Goal: Task Accomplishment & Management: Manage account settings

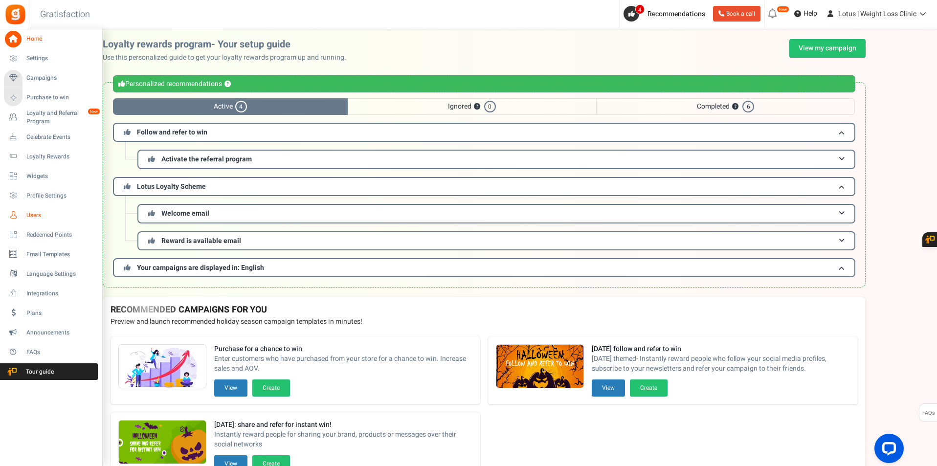
click at [41, 210] on link "Users" at bounding box center [51, 215] width 94 height 17
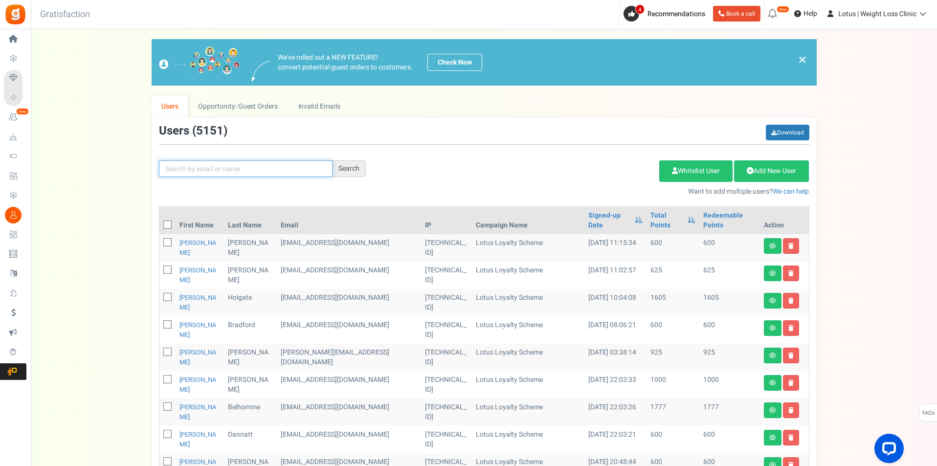
click at [300, 169] on input "text" at bounding box center [246, 168] width 174 height 17
paste input "[EMAIL_ADDRESS][DOMAIN_NAME]"
type input "[EMAIL_ADDRESS][DOMAIN_NAME]"
click at [353, 174] on div "Search" at bounding box center [349, 168] width 33 height 17
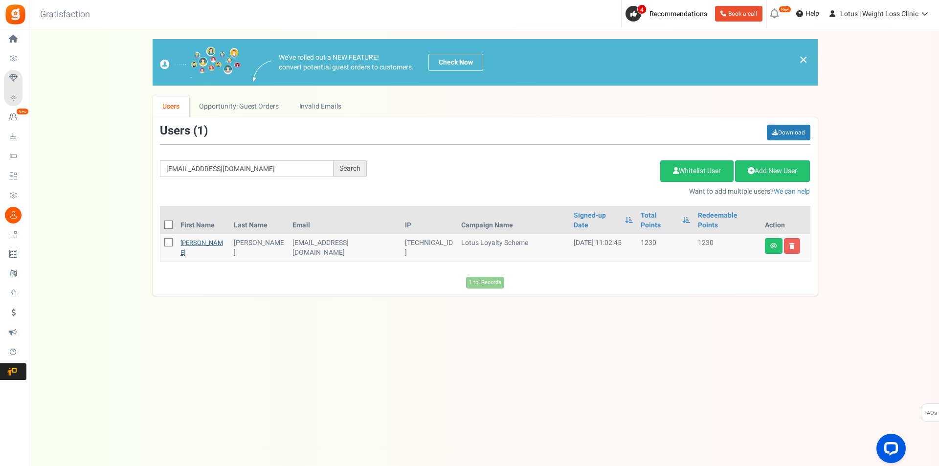
click at [183, 238] on link "[PERSON_NAME]" at bounding box center [201, 247] width 43 height 19
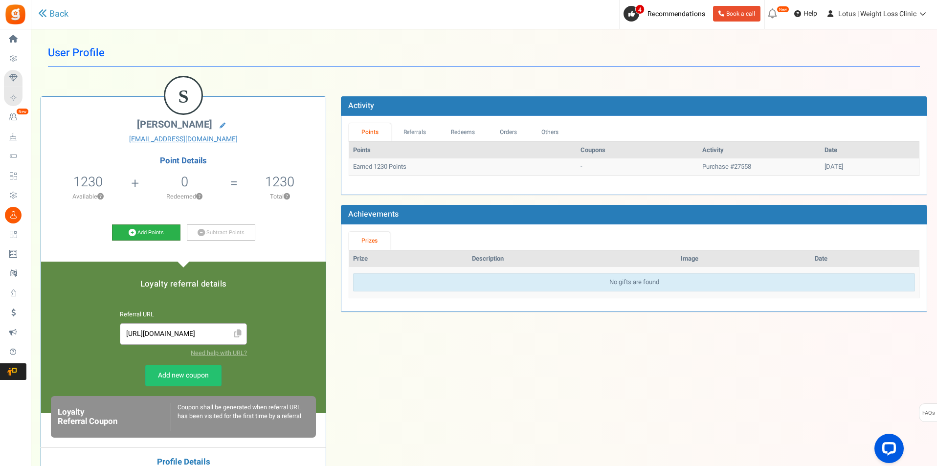
click at [161, 231] on link "Add Points" at bounding box center [146, 232] width 68 height 17
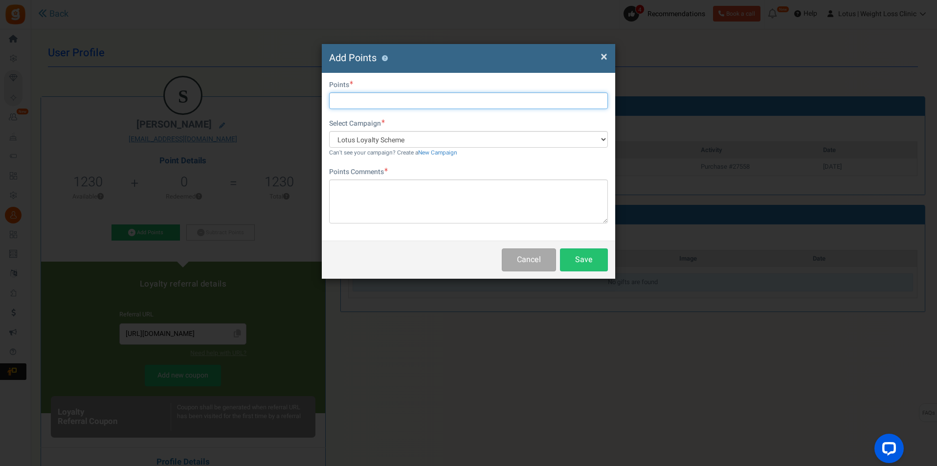
click at [386, 106] on input "text" at bounding box center [468, 100] width 279 height 17
type input "1000"
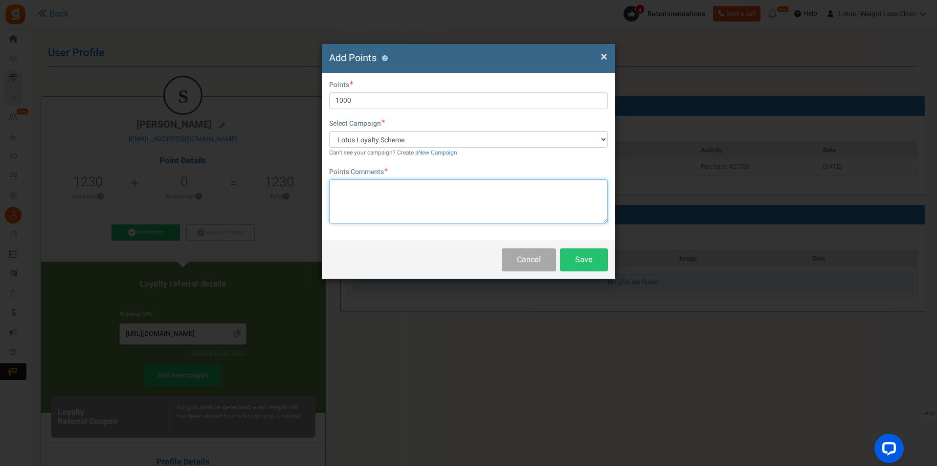
click at [359, 191] on textarea at bounding box center [468, 201] width 279 height 44
type textarea "Welcome10 Bonus"
click at [567, 252] on button "Save" at bounding box center [584, 259] width 48 height 23
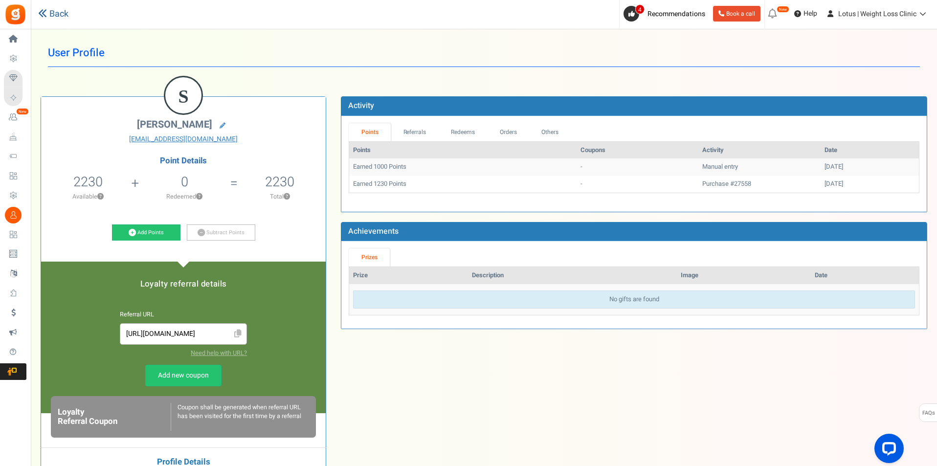
click at [47, 18] on link "Back" at bounding box center [53, 14] width 30 height 13
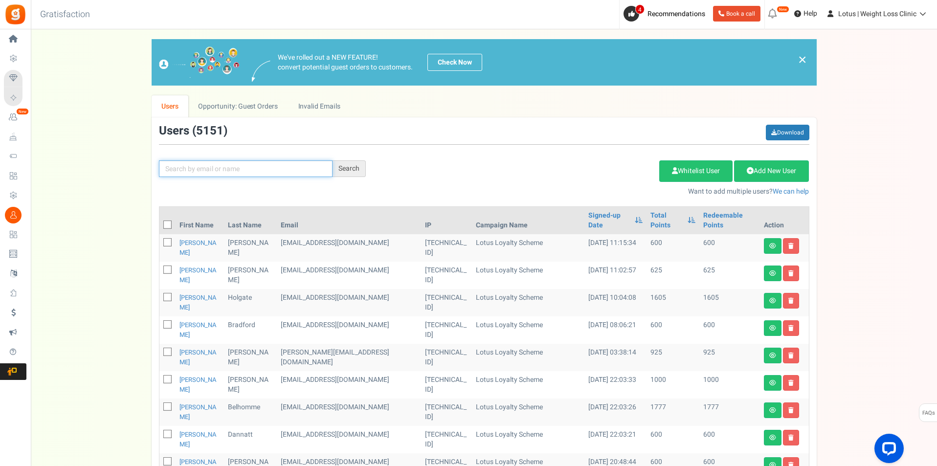
click at [266, 163] on input "text" at bounding box center [246, 168] width 174 height 17
paste input "[EMAIL_ADDRESS][DOMAIN_NAME]"
type input "[EMAIL_ADDRESS][DOMAIN_NAME]"
click at [353, 167] on div "Search" at bounding box center [349, 168] width 33 height 17
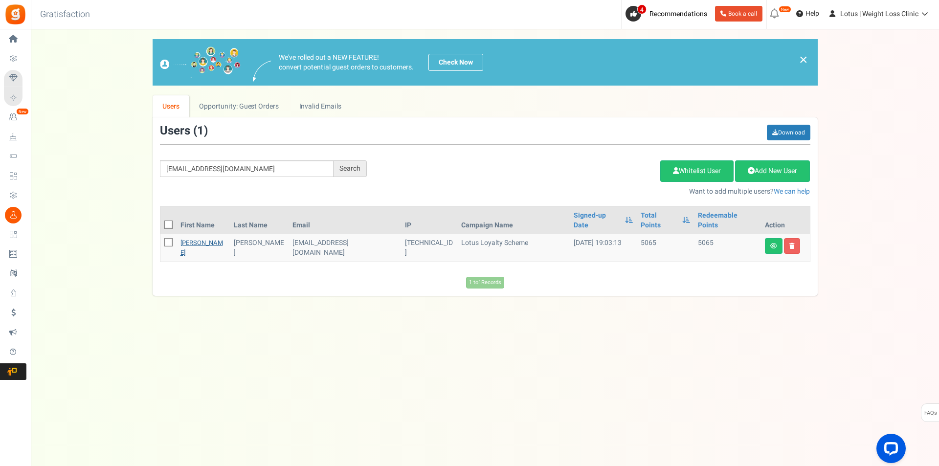
drag, startPoint x: 195, startPoint y: 235, endPoint x: 205, endPoint y: 235, distance: 10.8
click at [194, 238] on link "[PERSON_NAME]" at bounding box center [201, 247] width 43 height 19
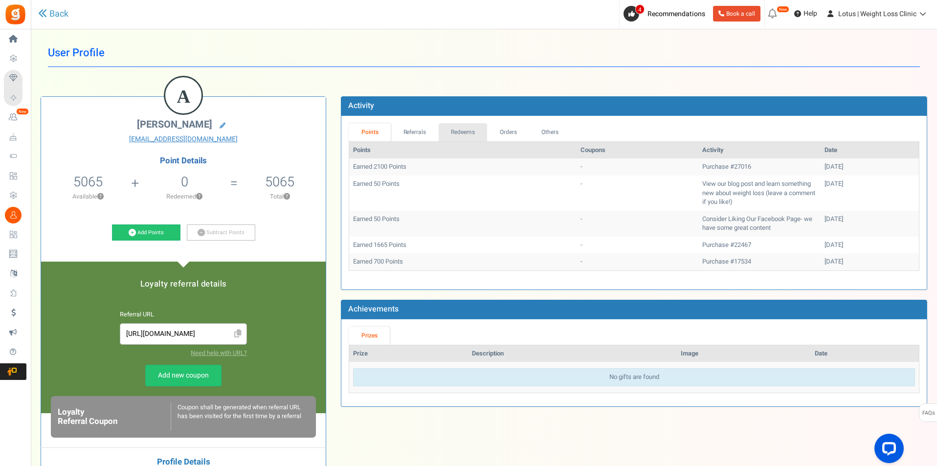
click at [461, 137] on link "Redeems" at bounding box center [463, 132] width 49 height 18
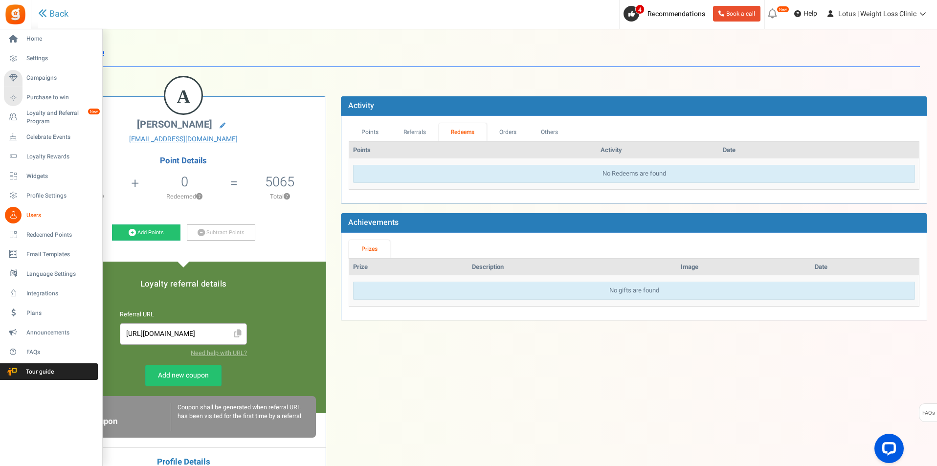
click at [30, 215] on span "Users" at bounding box center [60, 215] width 68 height 8
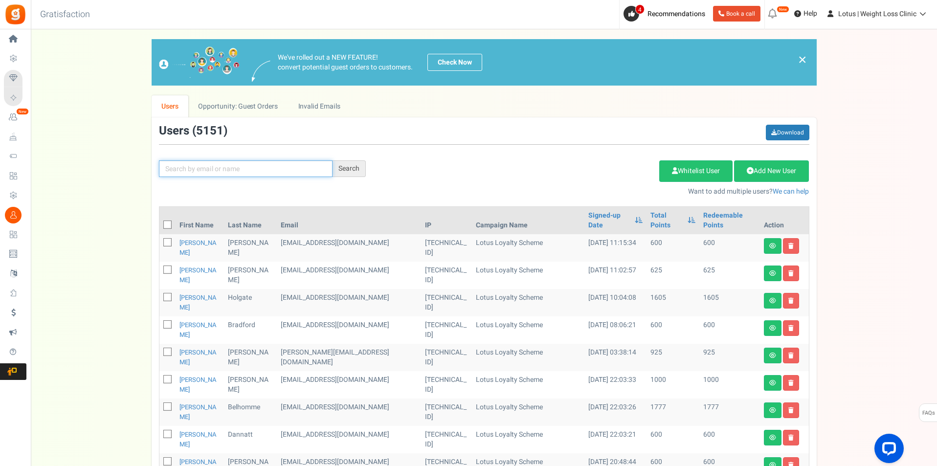
click at [242, 163] on input "text" at bounding box center [246, 168] width 174 height 17
paste input "[EMAIL_ADDRESS][DOMAIN_NAME]"
type input "[EMAIL_ADDRESS][DOMAIN_NAME]"
click at [348, 170] on div "Search" at bounding box center [349, 168] width 33 height 17
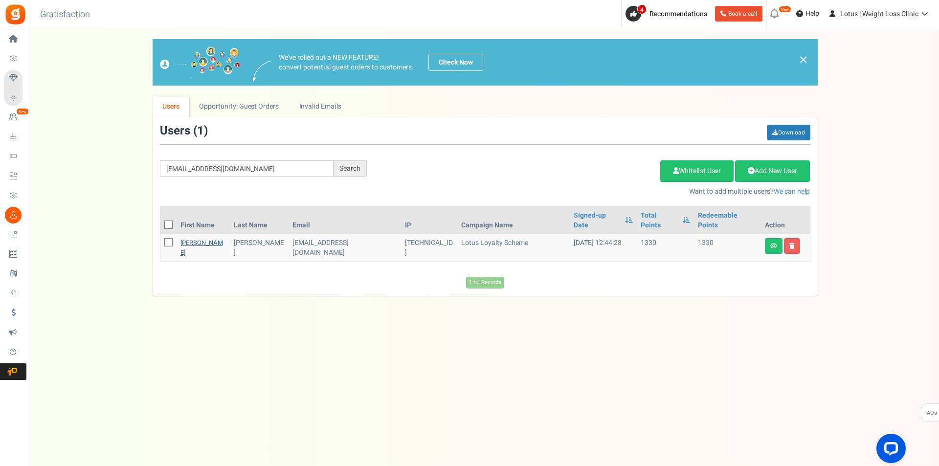
click at [199, 238] on link "[PERSON_NAME]" at bounding box center [201, 247] width 43 height 19
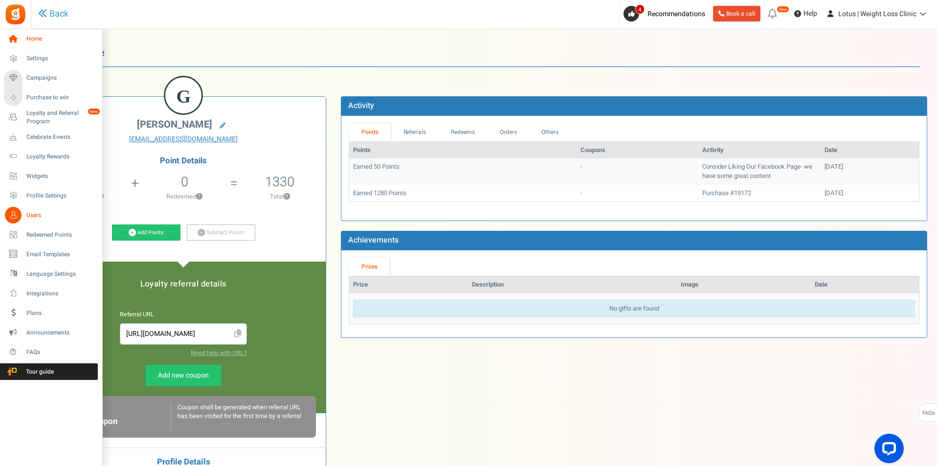
click at [9, 35] on icon at bounding box center [13, 39] width 17 height 17
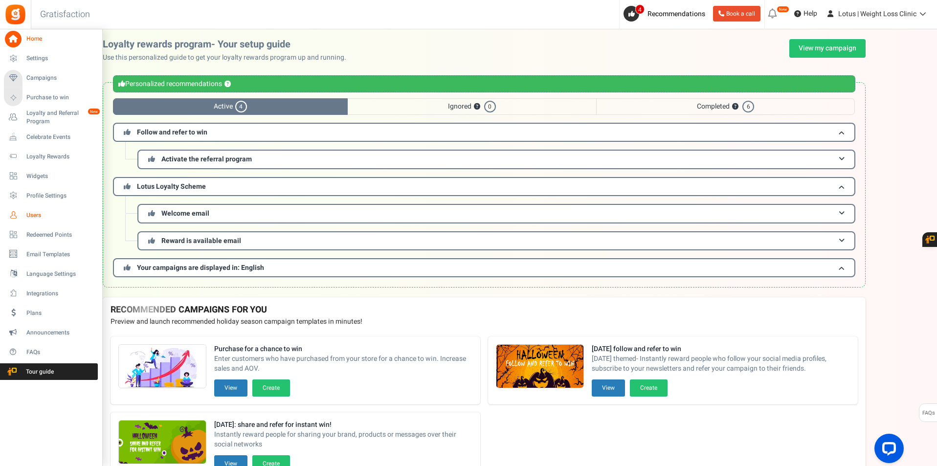
click at [33, 209] on link "Users" at bounding box center [51, 215] width 94 height 17
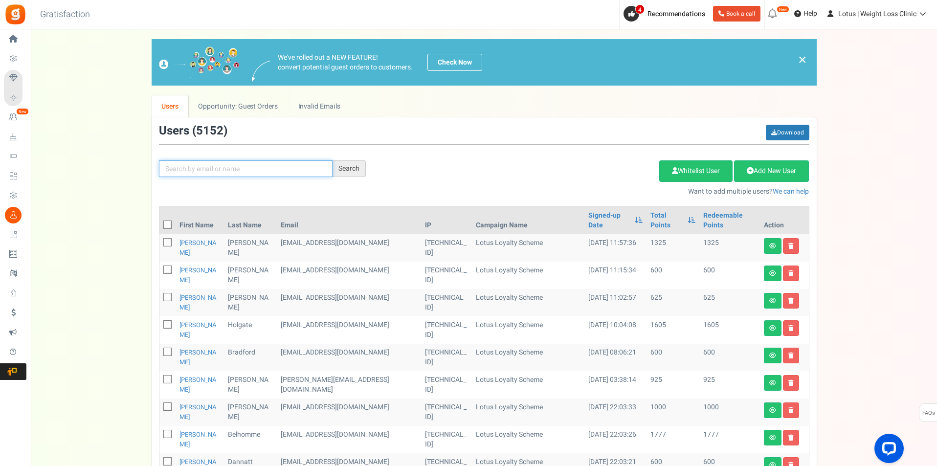
click at [248, 172] on input "text" at bounding box center [246, 168] width 174 height 17
paste input "[EMAIL_ADDRESS][DOMAIN_NAME]"
type input "[EMAIL_ADDRESS][DOMAIN_NAME]"
click at [358, 157] on div "[EMAIL_ADDRESS][DOMAIN_NAME] Search Add Etsy Order Delete Selected Users Import…" at bounding box center [484, 161] width 665 height 72
click at [358, 161] on div "Search" at bounding box center [349, 168] width 33 height 17
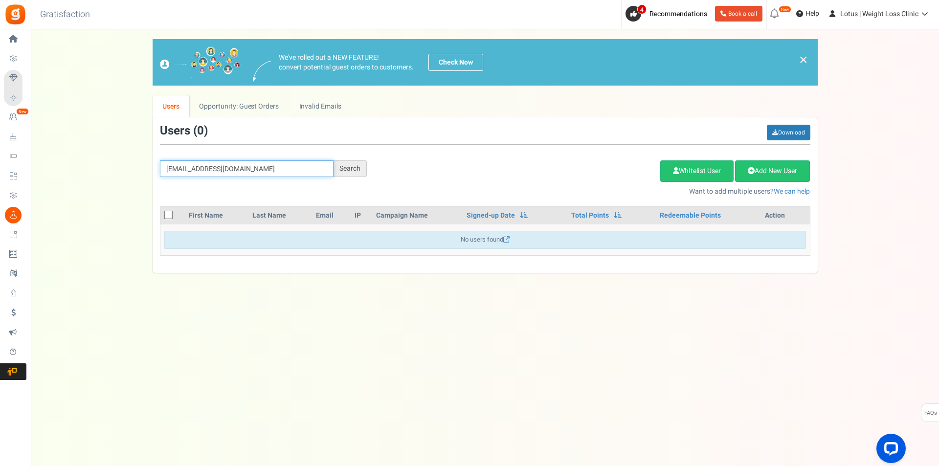
click at [261, 172] on input "[EMAIL_ADDRESS][DOMAIN_NAME]" at bounding box center [247, 168] width 174 height 17
click at [228, 167] on input "[EMAIL_ADDRESS][DOMAIN_NAME]" at bounding box center [247, 168] width 174 height 17
click at [228, 170] on input "[EMAIL_ADDRESS][DOMAIN_NAME]" at bounding box center [247, 168] width 174 height 17
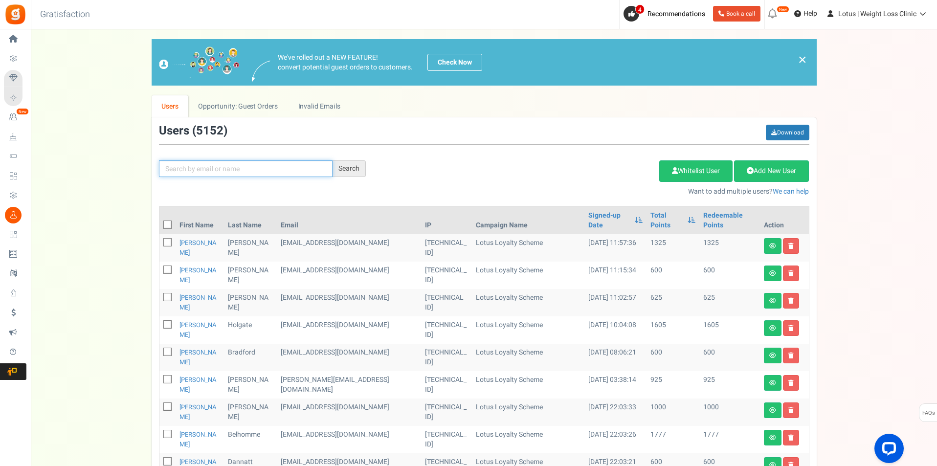
paste input "[EMAIL_ADDRESS][DOMAIN_NAME]"
type input "[EMAIL_ADDRESS][DOMAIN_NAME]"
click at [346, 172] on div "Search" at bounding box center [349, 168] width 33 height 17
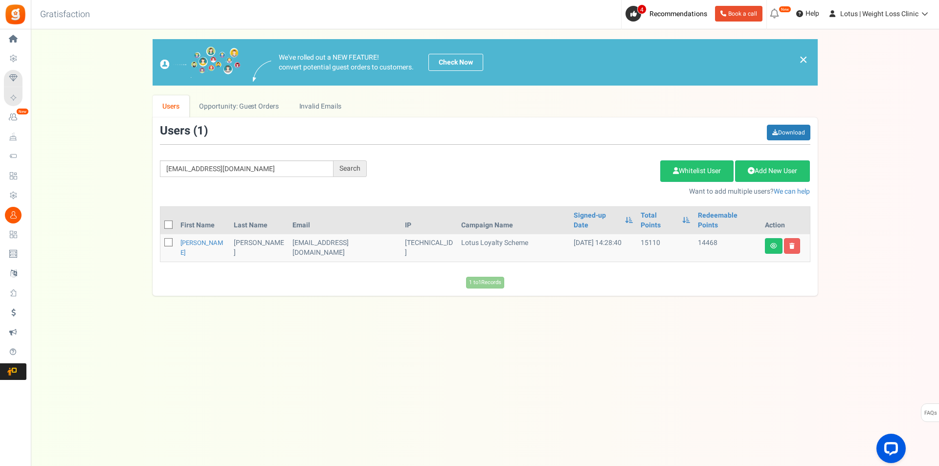
click at [206, 238] on td "[PERSON_NAME]" at bounding box center [204, 247] width 54 height 27
click at [203, 238] on link "[PERSON_NAME]" at bounding box center [201, 247] width 43 height 19
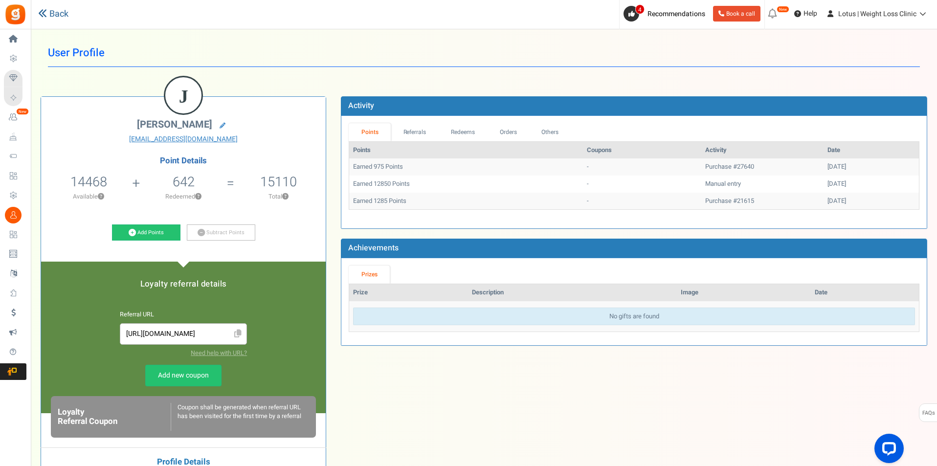
click at [64, 18] on link "Back" at bounding box center [53, 14] width 30 height 13
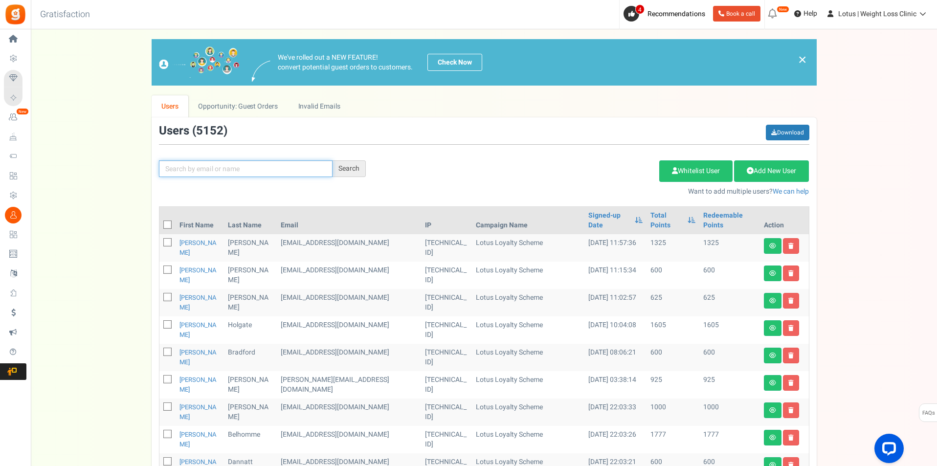
click at [179, 173] on input "text" at bounding box center [246, 168] width 174 height 17
paste input "[EMAIL_ADDRESS][DOMAIN_NAME]"
type input "[EMAIL_ADDRESS][DOMAIN_NAME]"
click at [357, 170] on div "Search" at bounding box center [349, 168] width 33 height 17
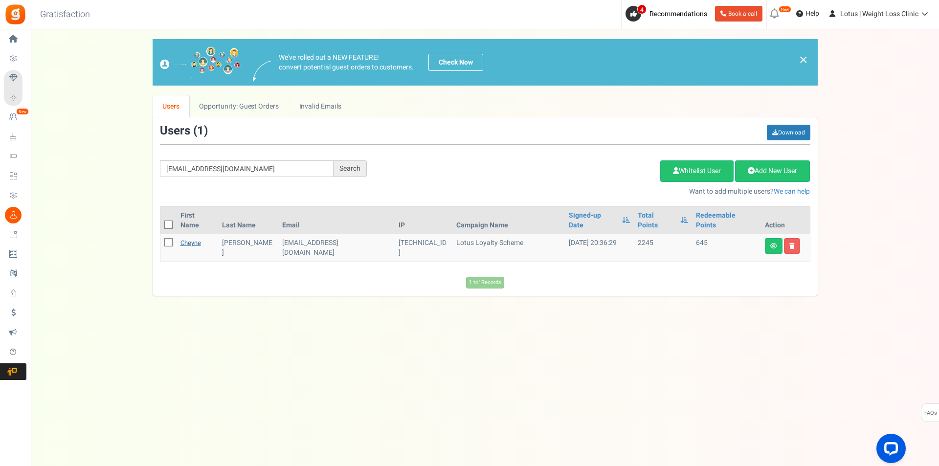
click at [201, 238] on link "Cheyne" at bounding box center [190, 242] width 21 height 9
